Goal: Information Seeking & Learning: Learn about a topic

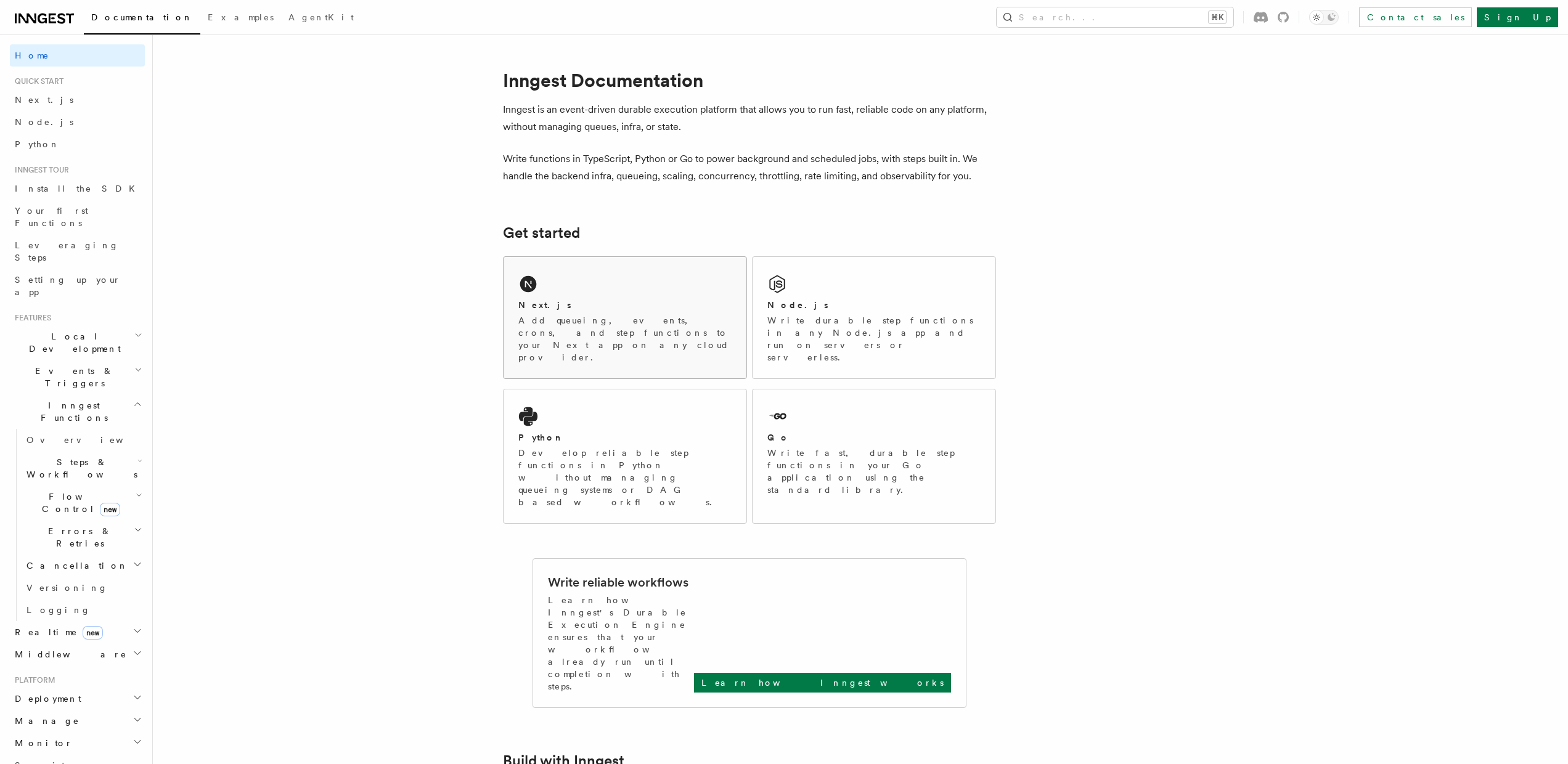
click at [625, 313] on div "Next.js Add queueing, events, crons, and step functions to your Next app on any…" at bounding box center [624, 331] width 213 height 65
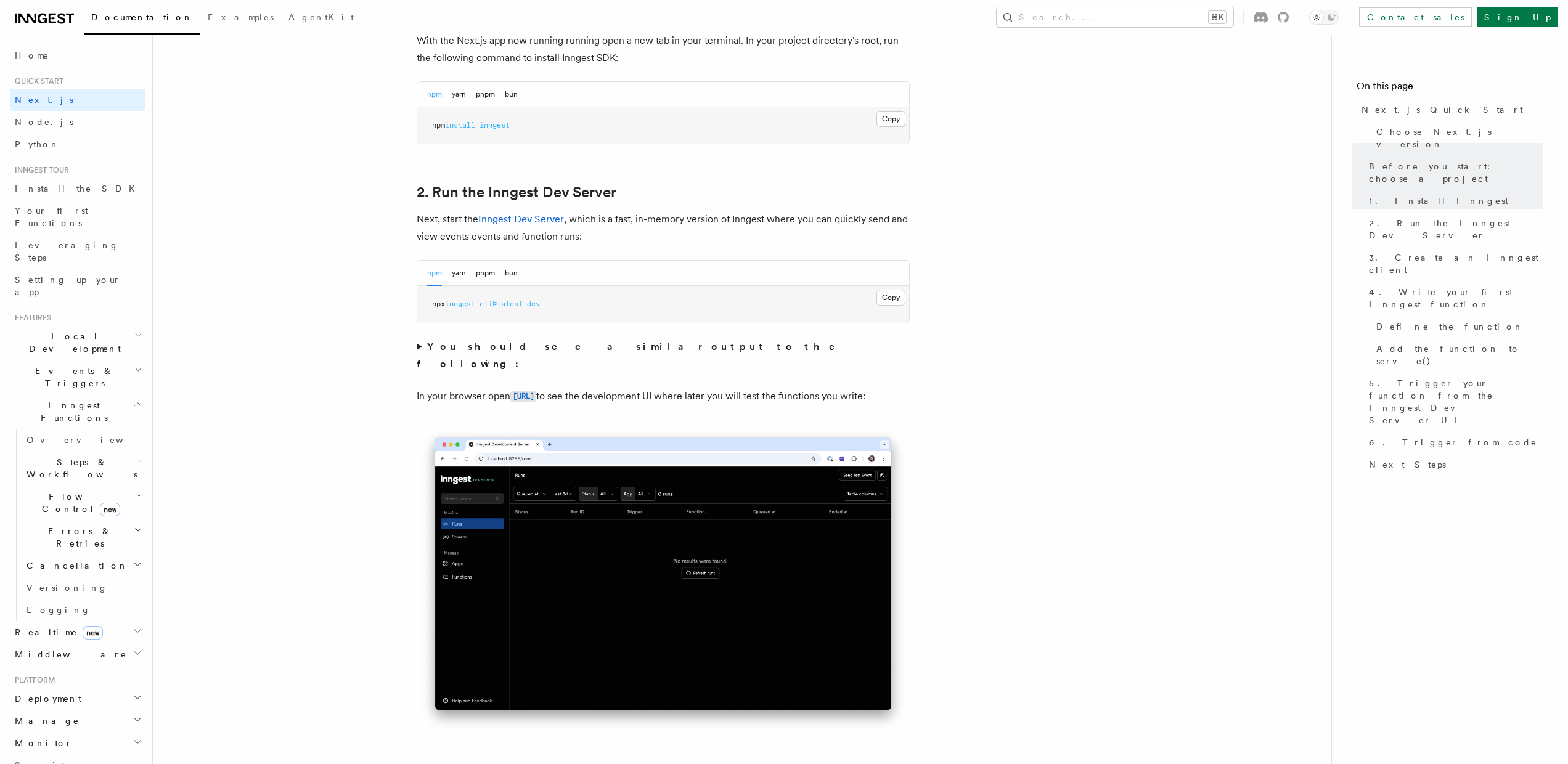
scroll to position [880, 0]
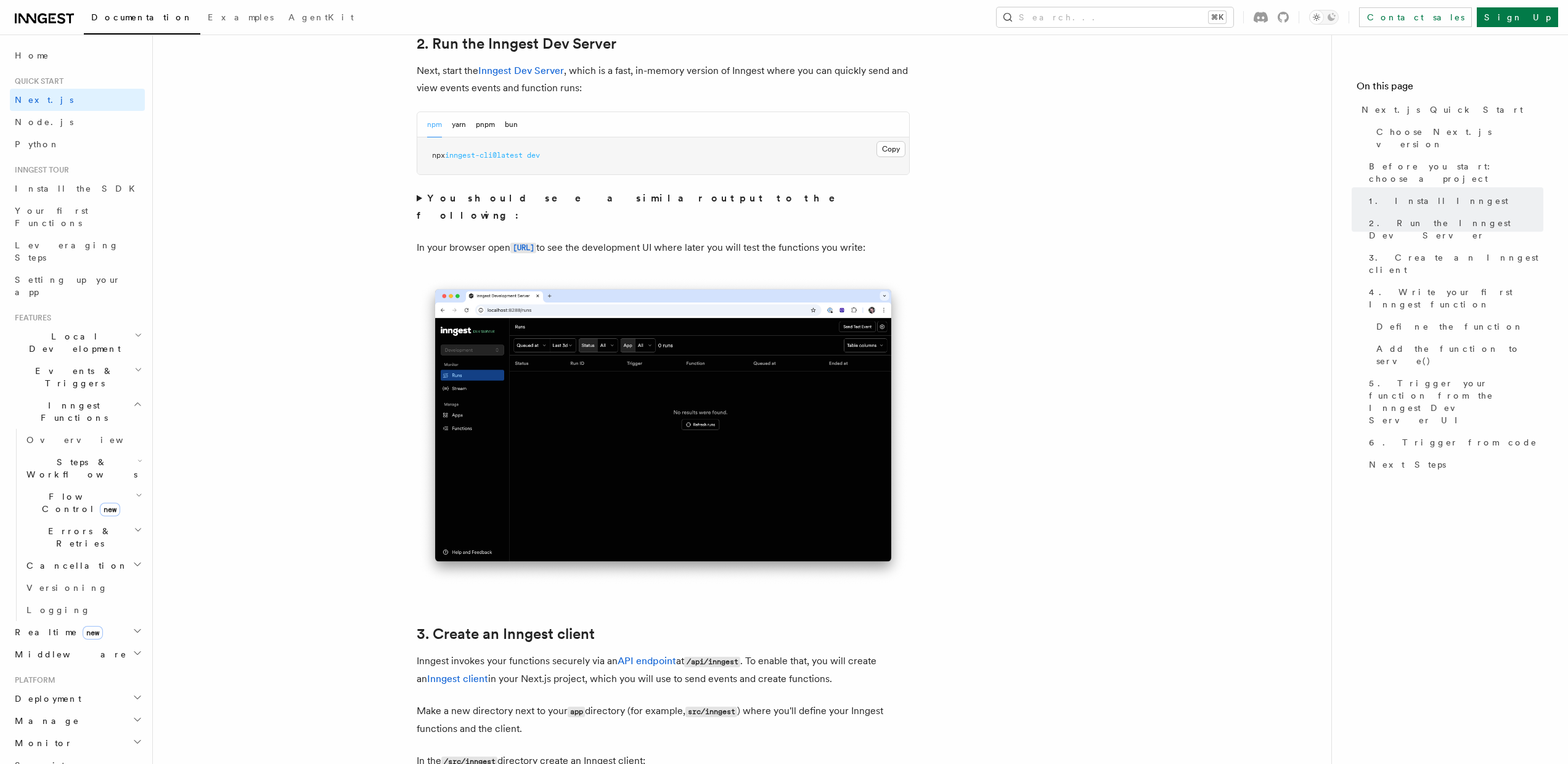
click at [642, 334] on img at bounding box center [663, 432] width 493 height 310
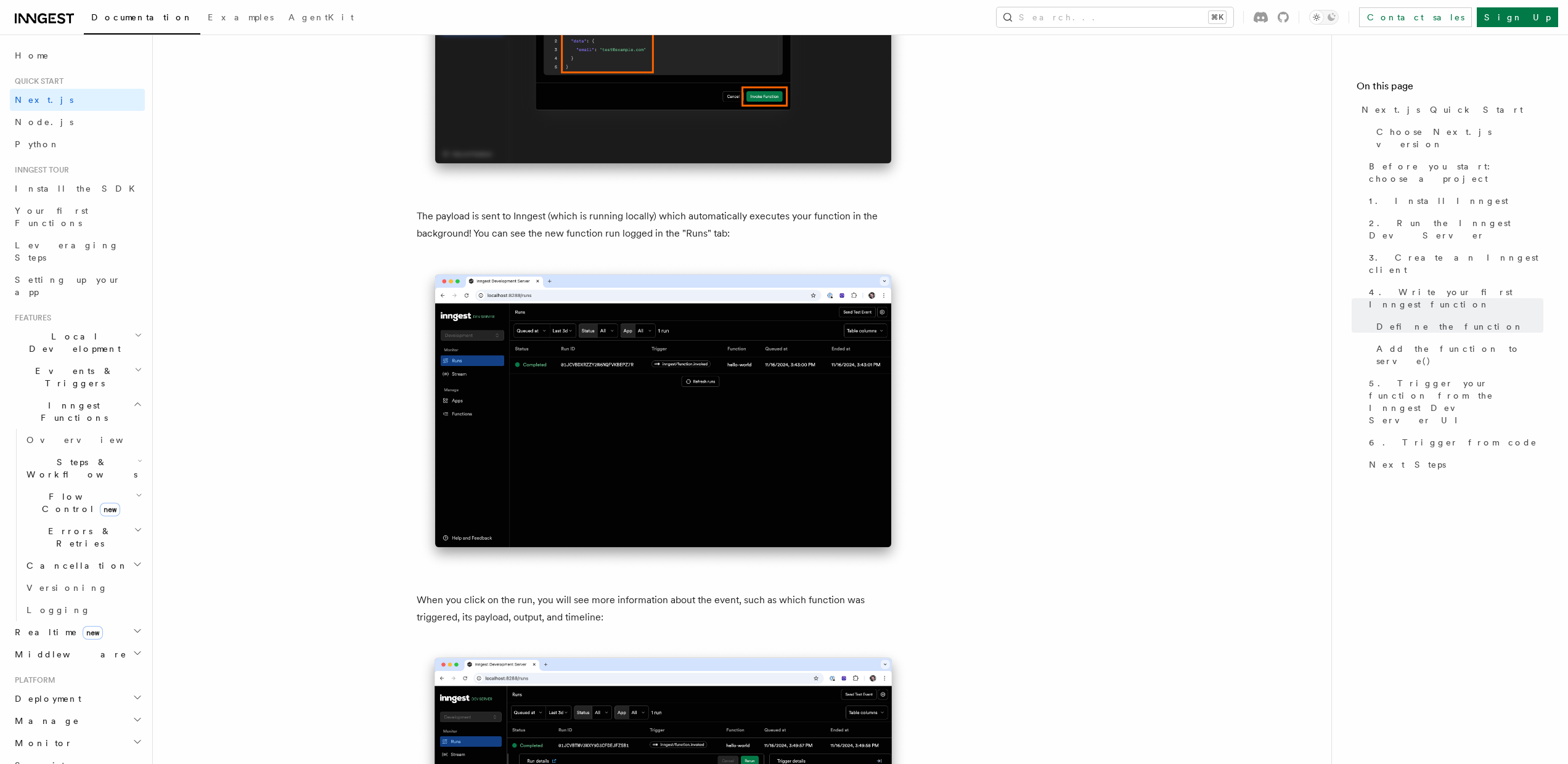
scroll to position [4192, 0]
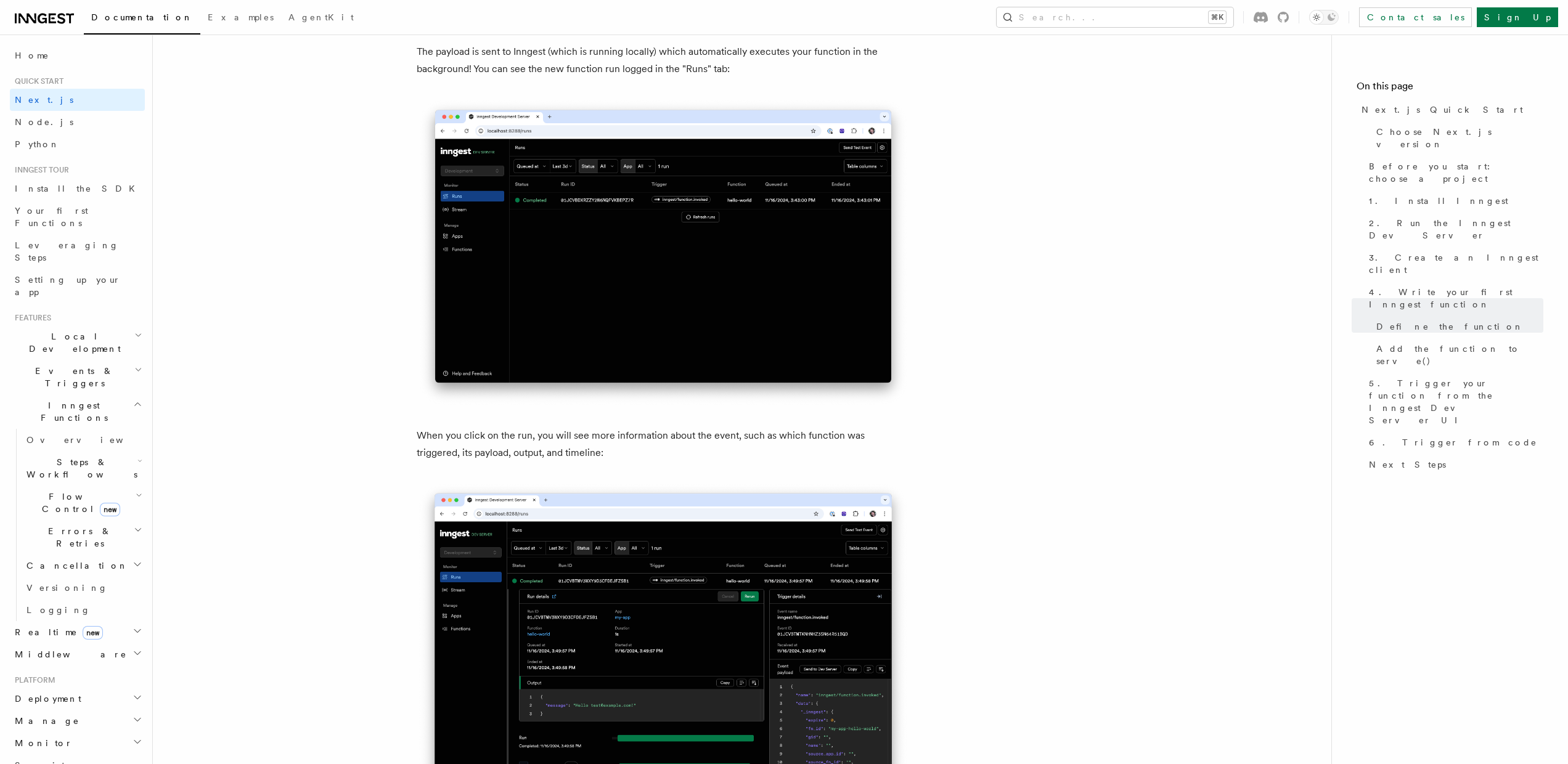
click at [619, 341] on img at bounding box center [663, 252] width 493 height 310
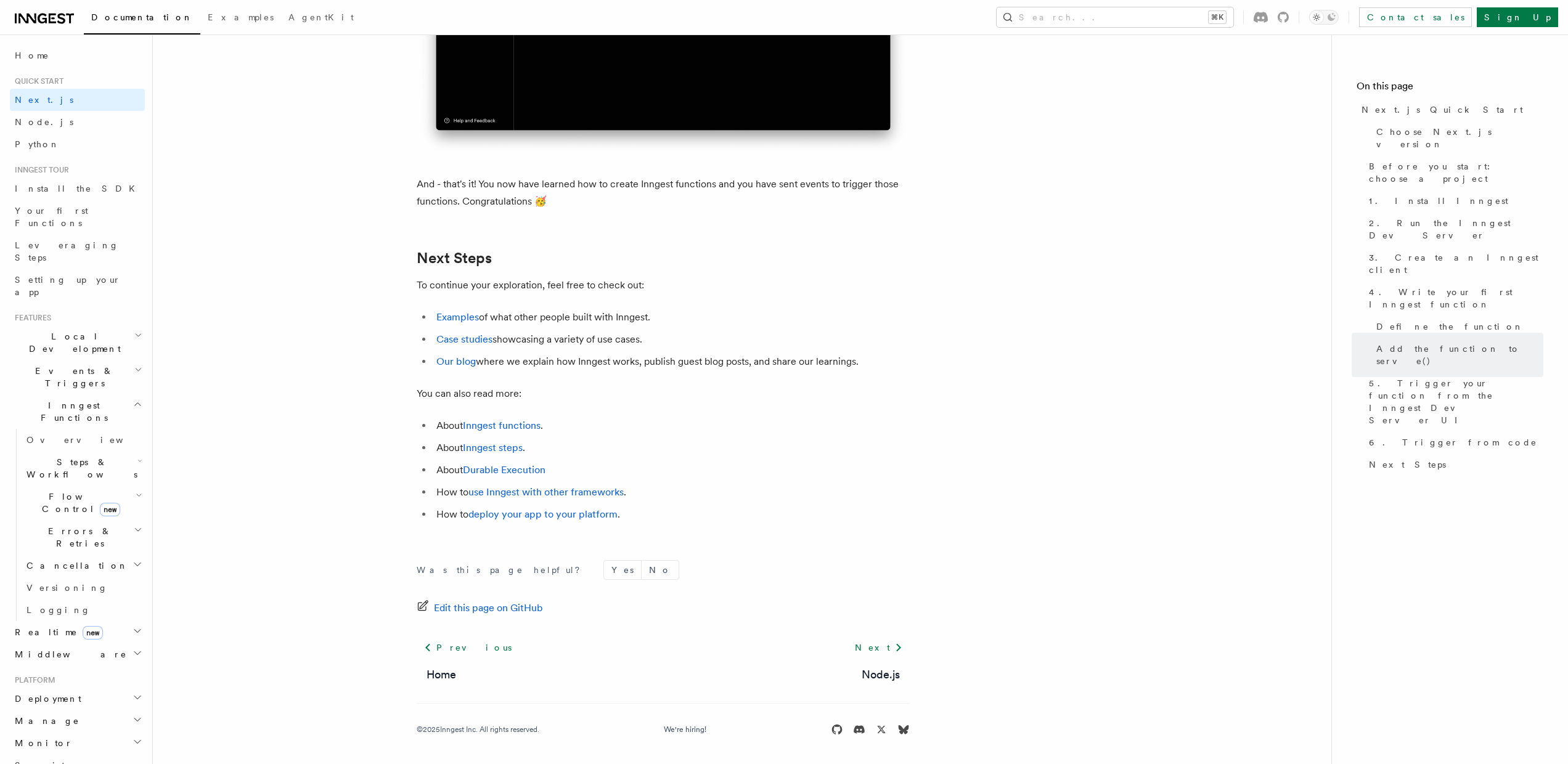
scroll to position [7518, 0]
click at [126, 485] on h2 "Flow Control new" at bounding box center [82, 502] width 123 height 34
click at [95, 633] on link "Debouncing" at bounding box center [89, 644] width 111 height 22
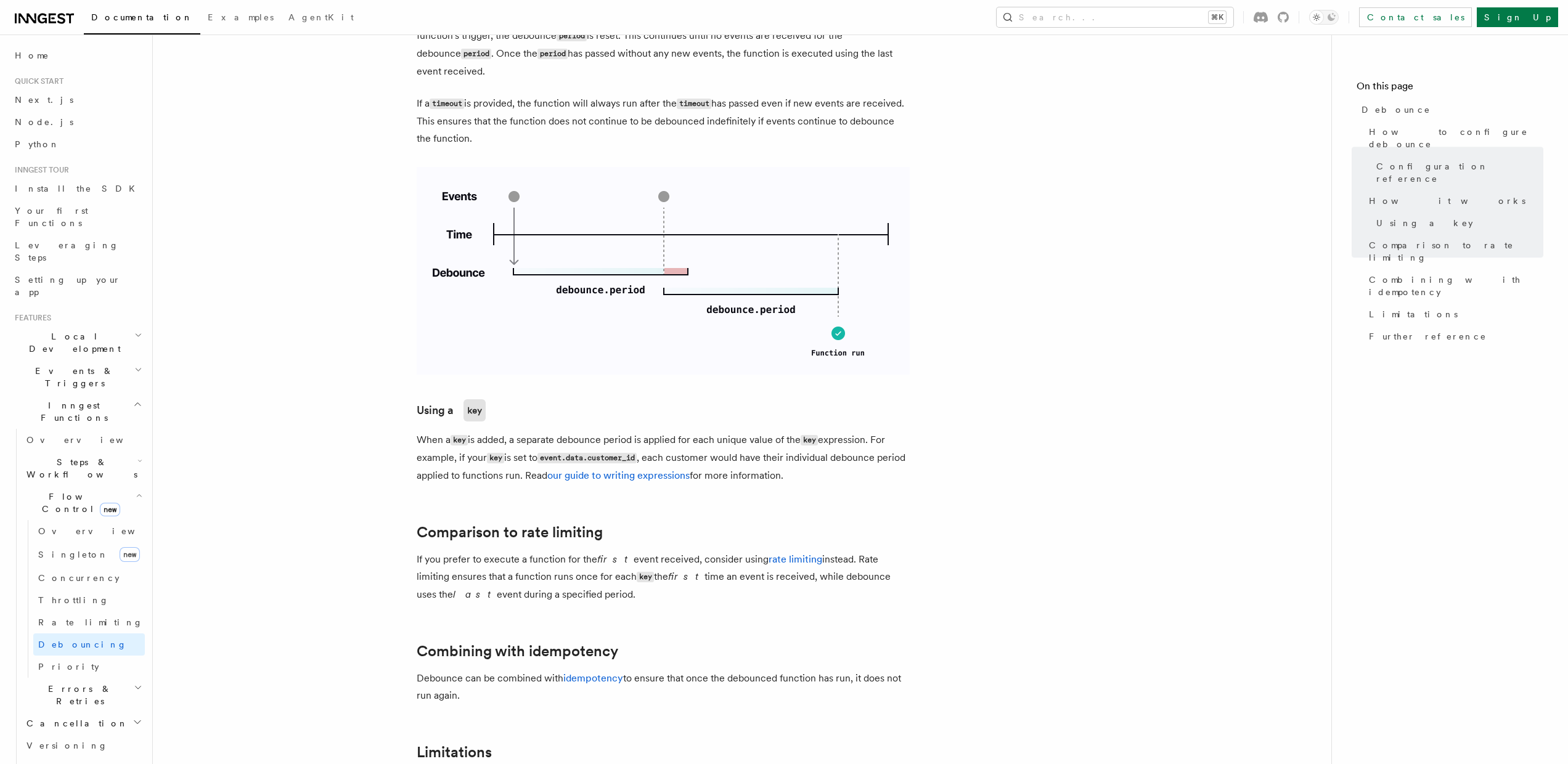
scroll to position [1048, 0]
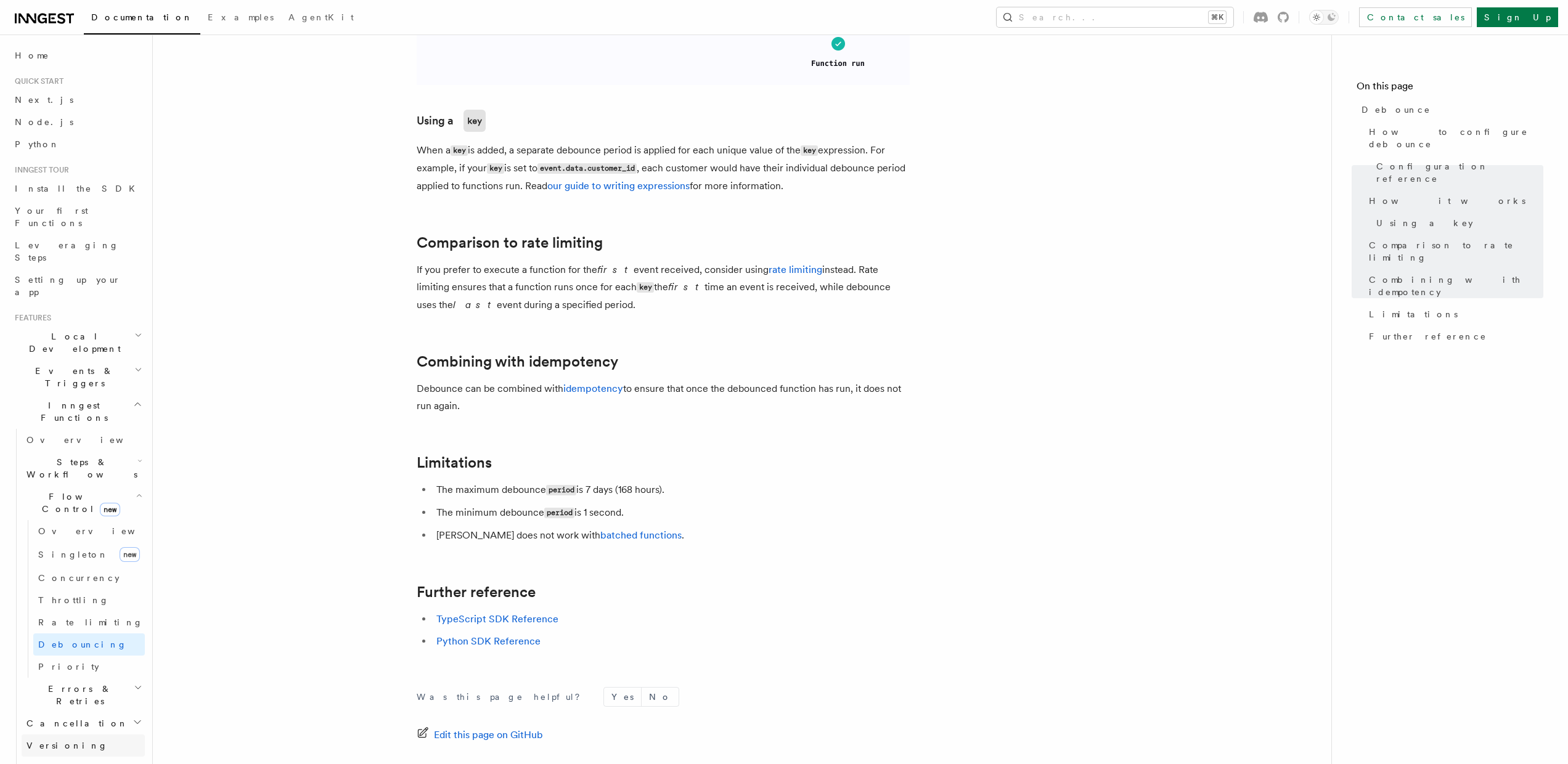
click at [75, 735] on link "Versioning" at bounding box center [82, 745] width 123 height 22
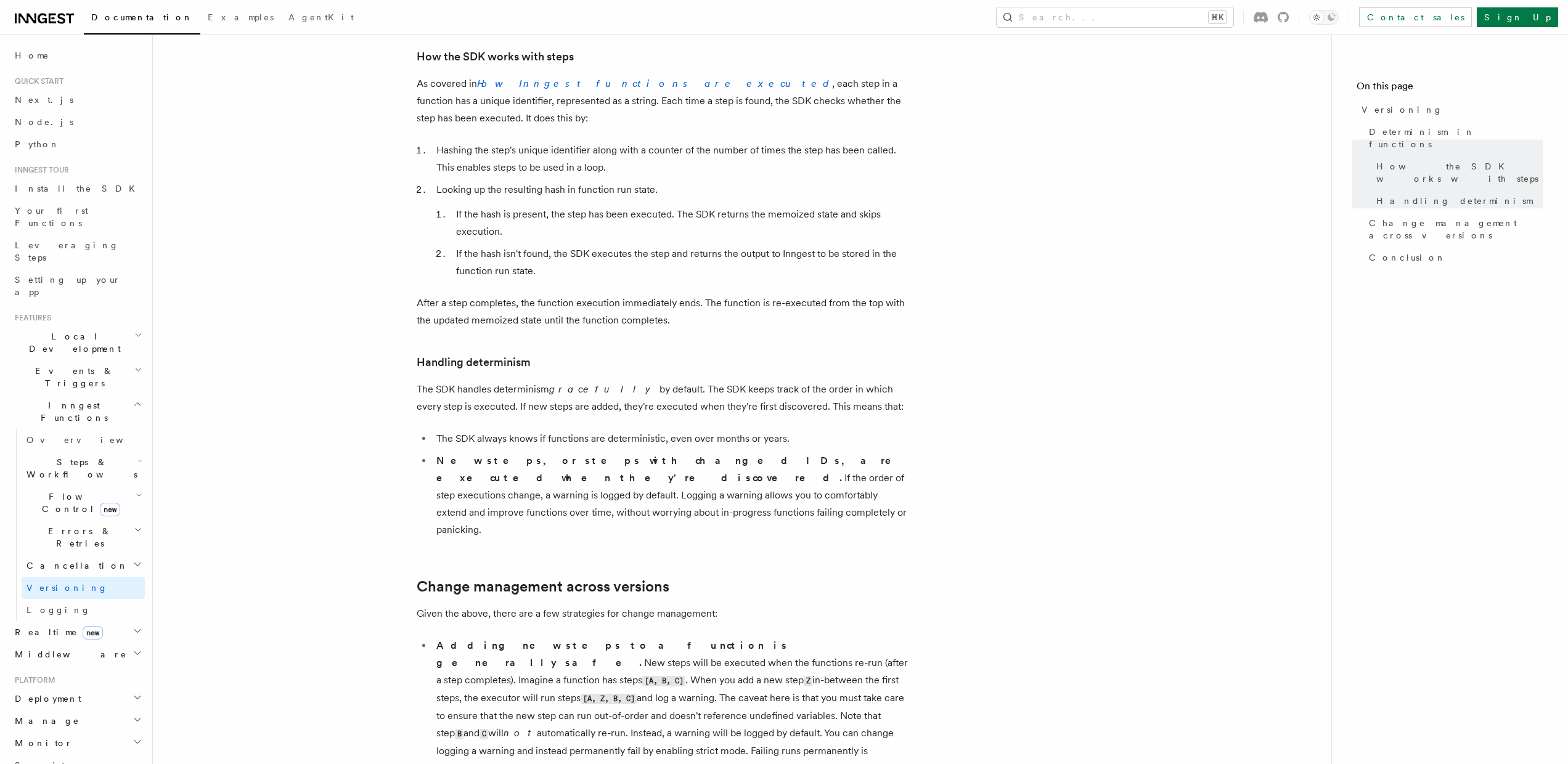
scroll to position [278, 0]
click at [333, 623] on article "Features Inngest Functions Versioning Long-running functions inevitably change …" at bounding box center [742, 560] width 1139 height 1566
click at [96, 688] on h2 "Deployment" at bounding box center [77, 699] width 135 height 22
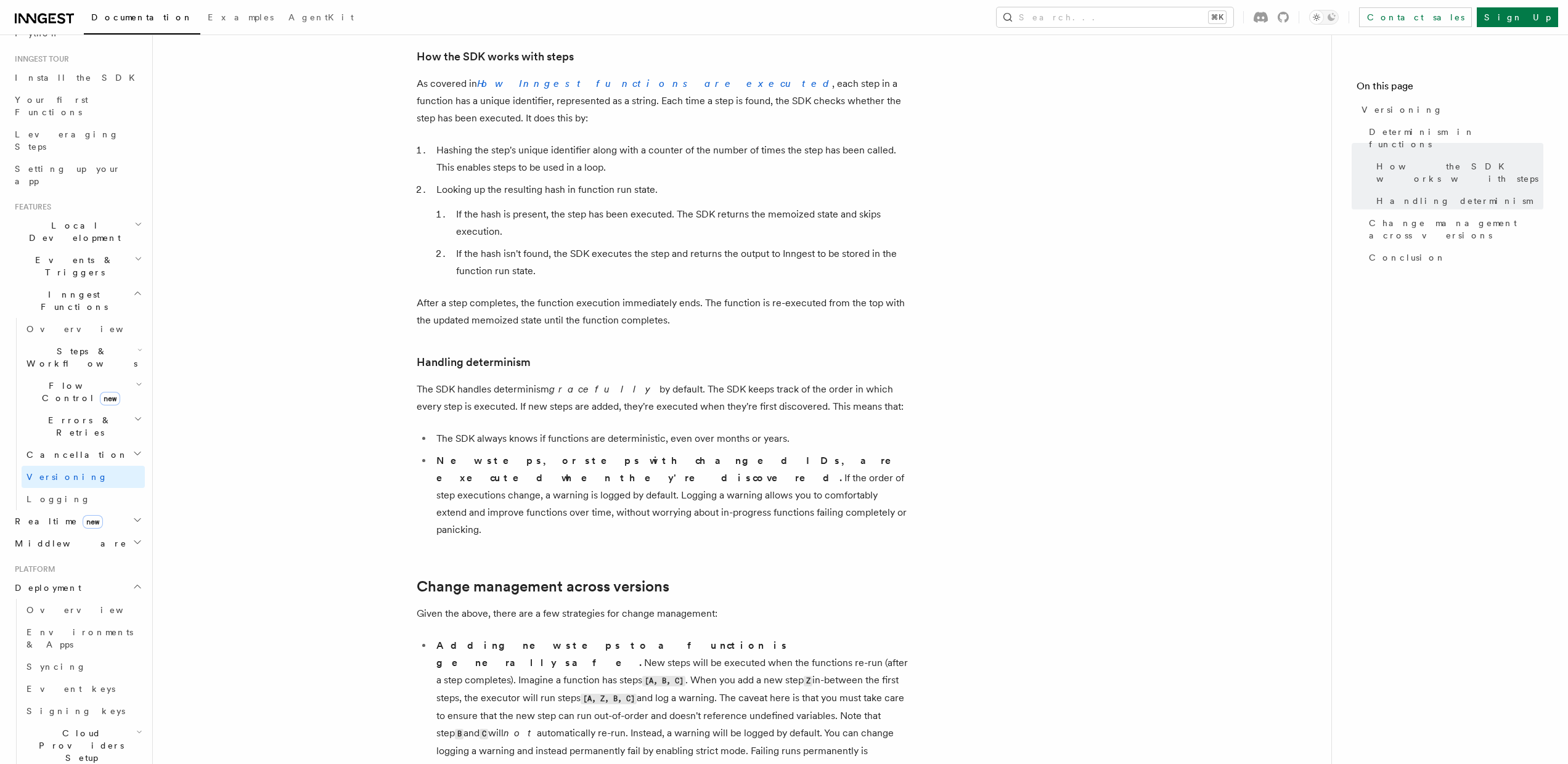
scroll to position [145, 0]
click at [96, 693] on span "Cloud Providers Setup" at bounding box center [79, 712] width 115 height 37
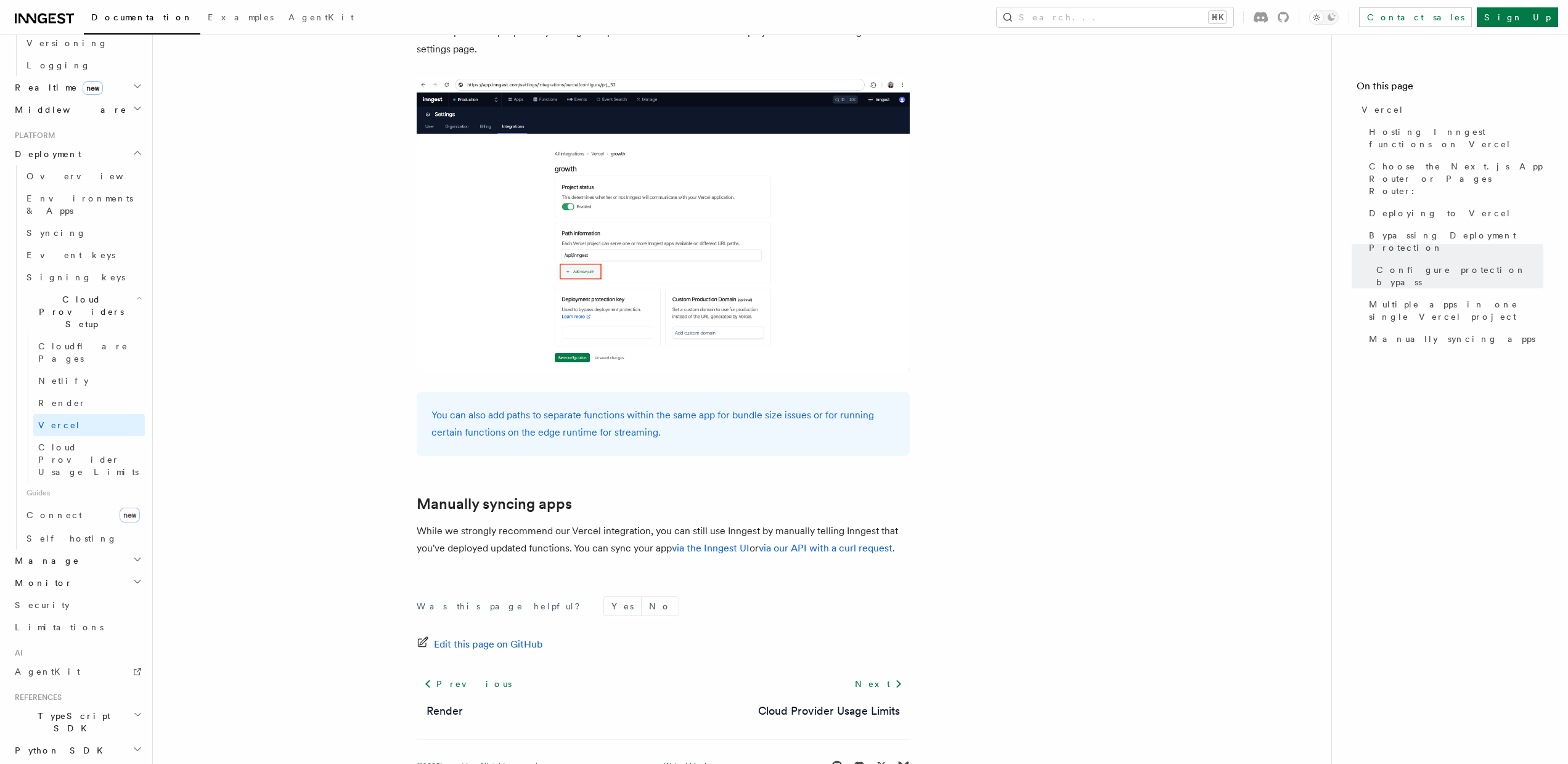
scroll to position [1823, 1]
